Goal: Navigation & Orientation: Find specific page/section

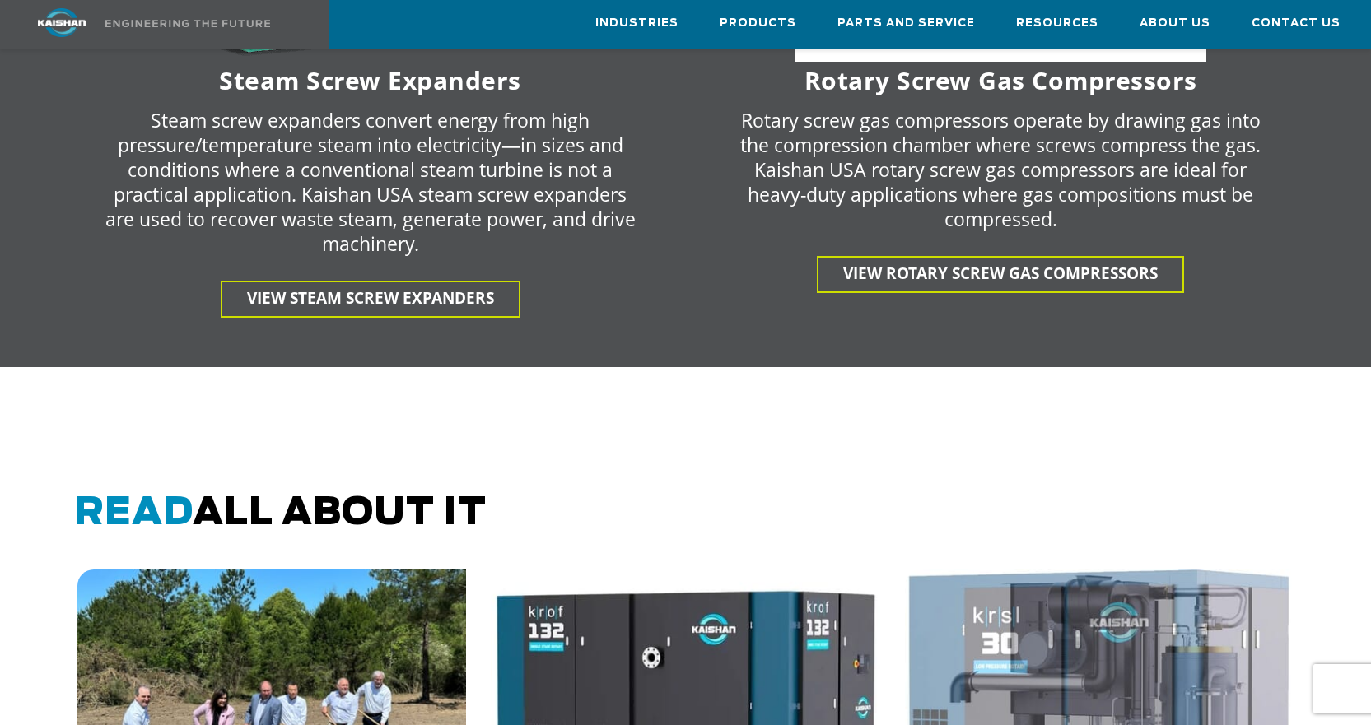
scroll to position [3625, 0]
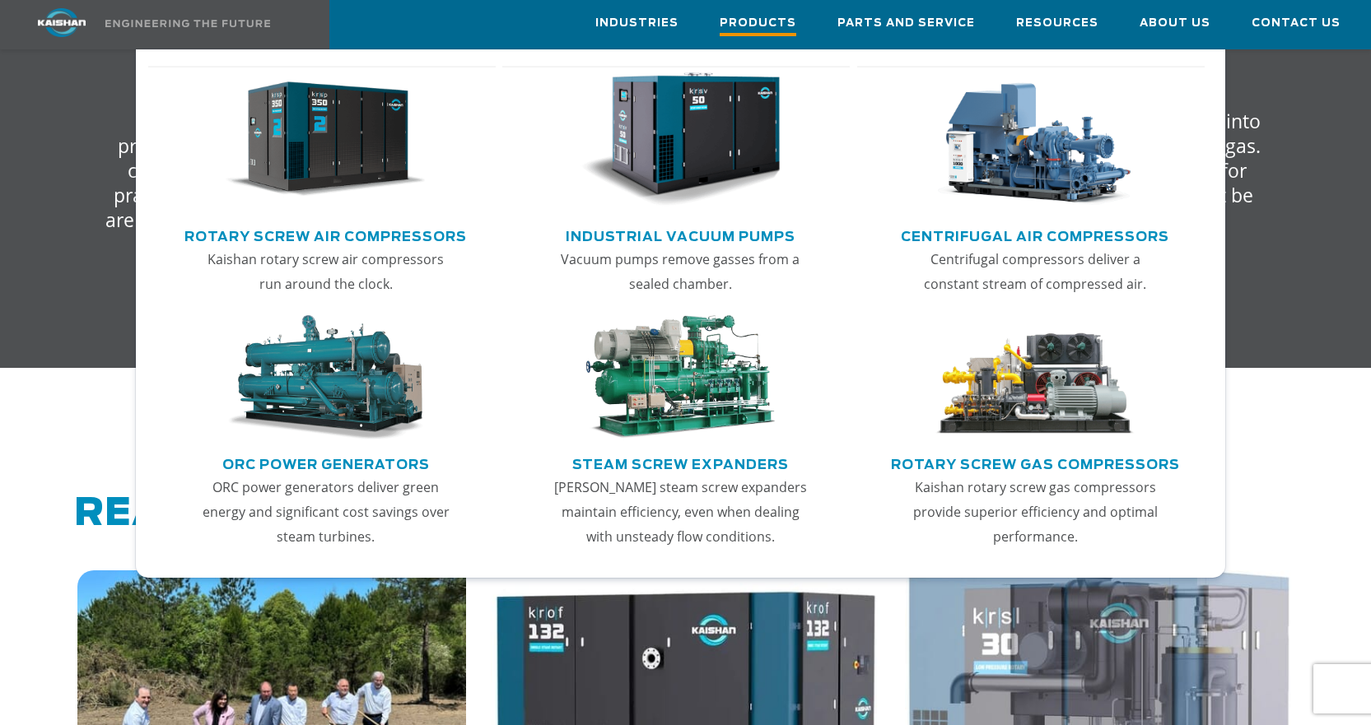
click at [764, 21] on span "Products" at bounding box center [758, 25] width 77 height 22
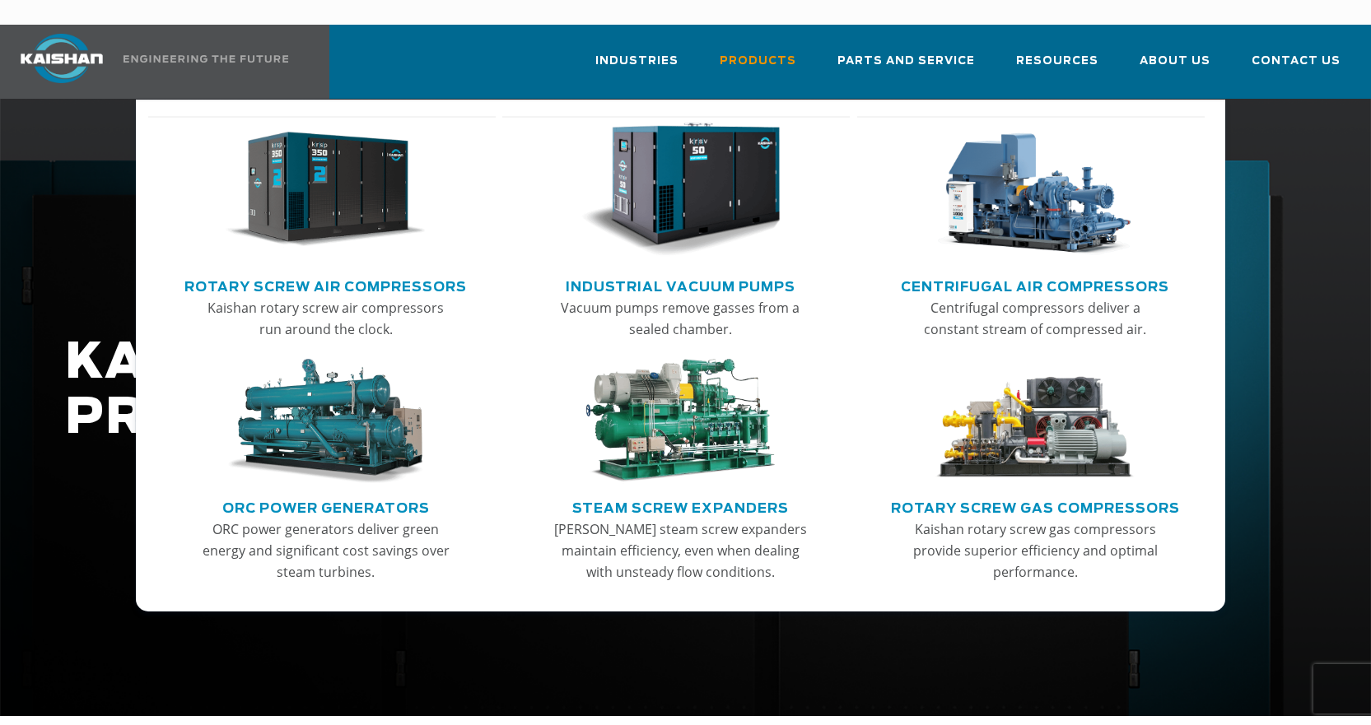
click at [764, 40] on link "Products" at bounding box center [758, 68] width 77 height 56
